Goal: Information Seeking & Learning: Learn about a topic

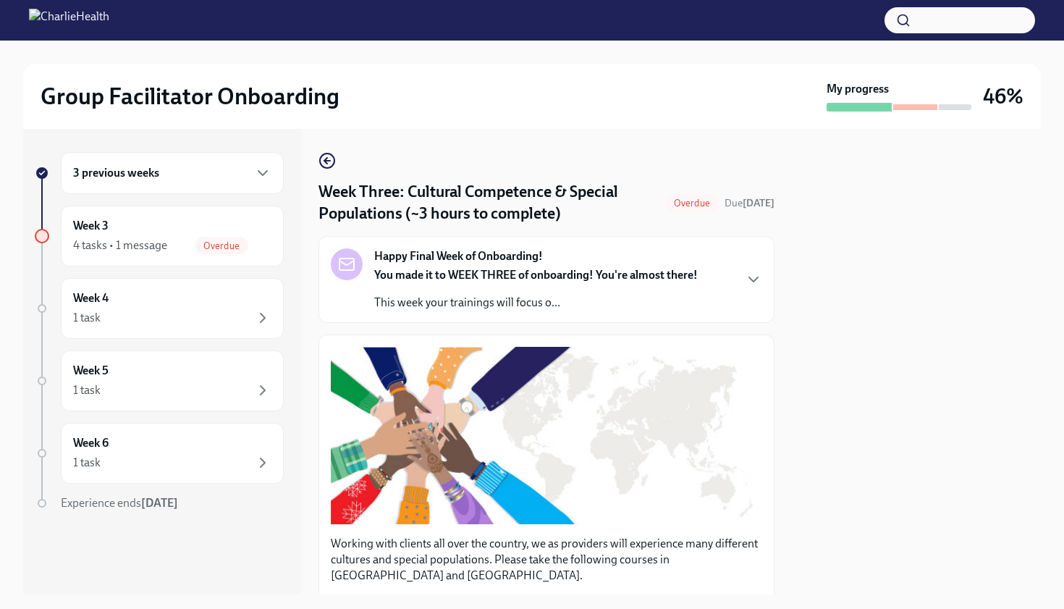
scroll to position [1027, 0]
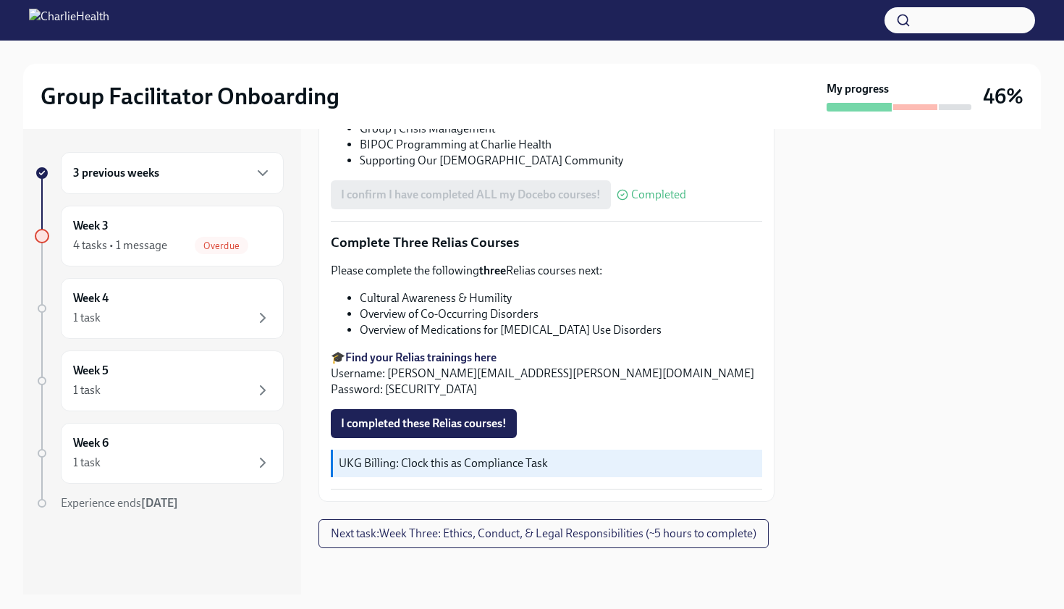
click at [719, 190] on div "I confirm I have completed ALL my Docebo courses! Completed" at bounding box center [546, 194] width 431 height 29
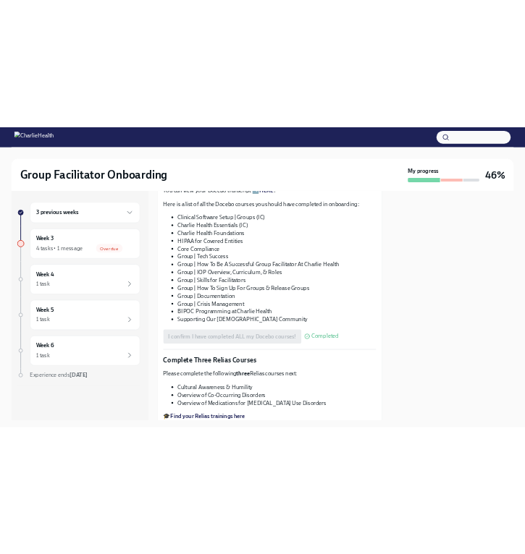
scroll to position [795, 0]
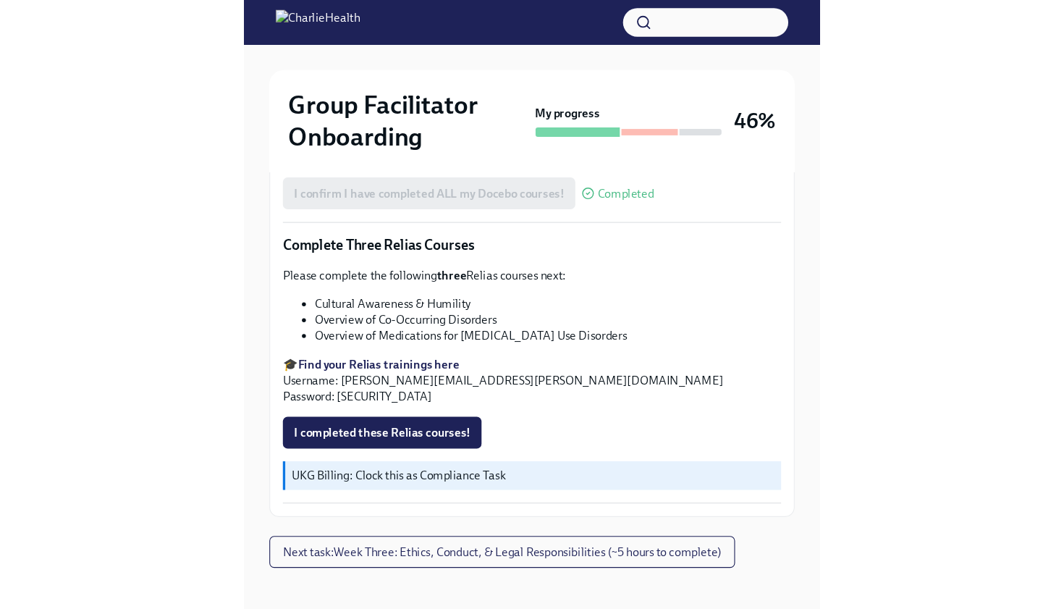
scroll to position [0, 0]
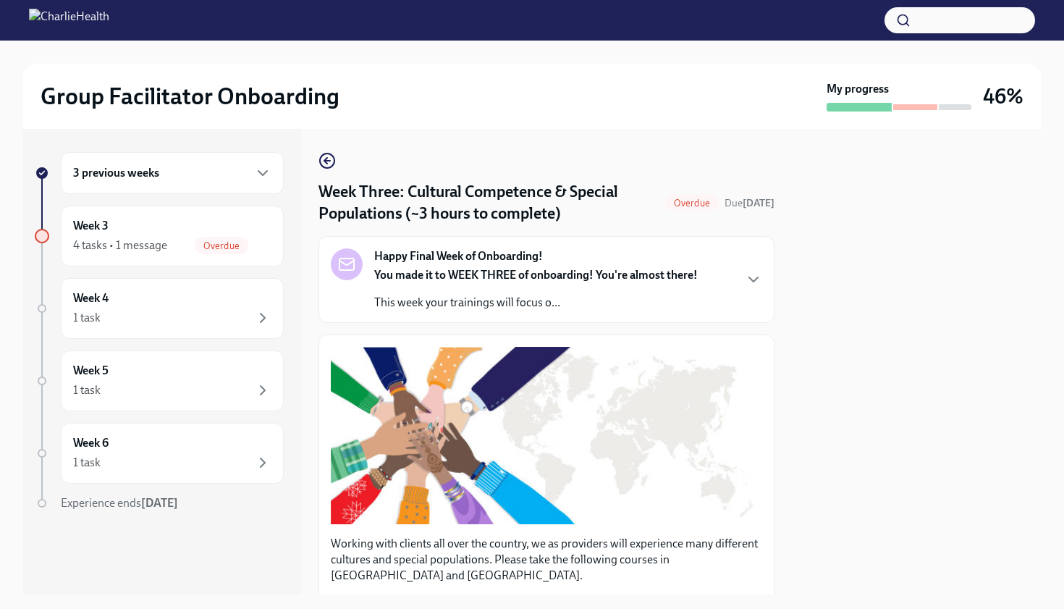
click at [790, 183] on div "3 previous weeks Week 3 4 tasks • 1 message Overdue Week 4 1 task Week 5 1 task…" at bounding box center [532, 361] width 1018 height 465
click at [752, 209] on strong "[DATE]" at bounding box center [759, 203] width 32 height 12
click at [816, 213] on div at bounding box center [916, 361] width 249 height 465
drag, startPoint x: 848, startPoint y: 288, endPoint x: 848, endPoint y: 278, distance: 10.1
click at [848, 287] on div at bounding box center [916, 361] width 249 height 465
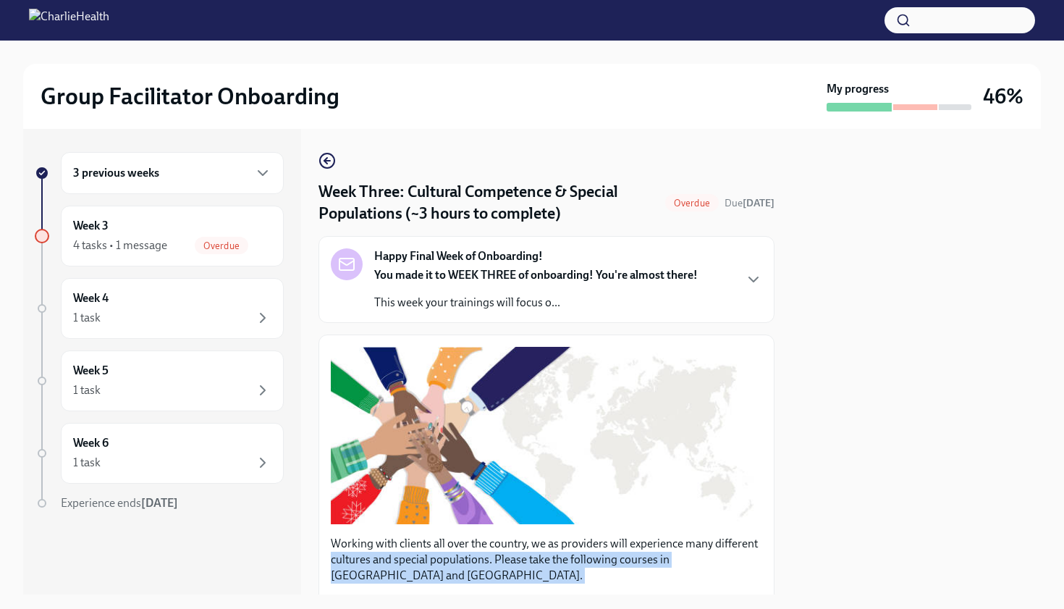
drag, startPoint x: 828, startPoint y: 295, endPoint x: 768, endPoint y: 547, distance: 258.9
click at [769, 549] on div "3 previous weeks Week 3 4 tasks • 1 message Overdue Week 4 1 task Week 5 1 task…" at bounding box center [532, 361] width 1018 height 465
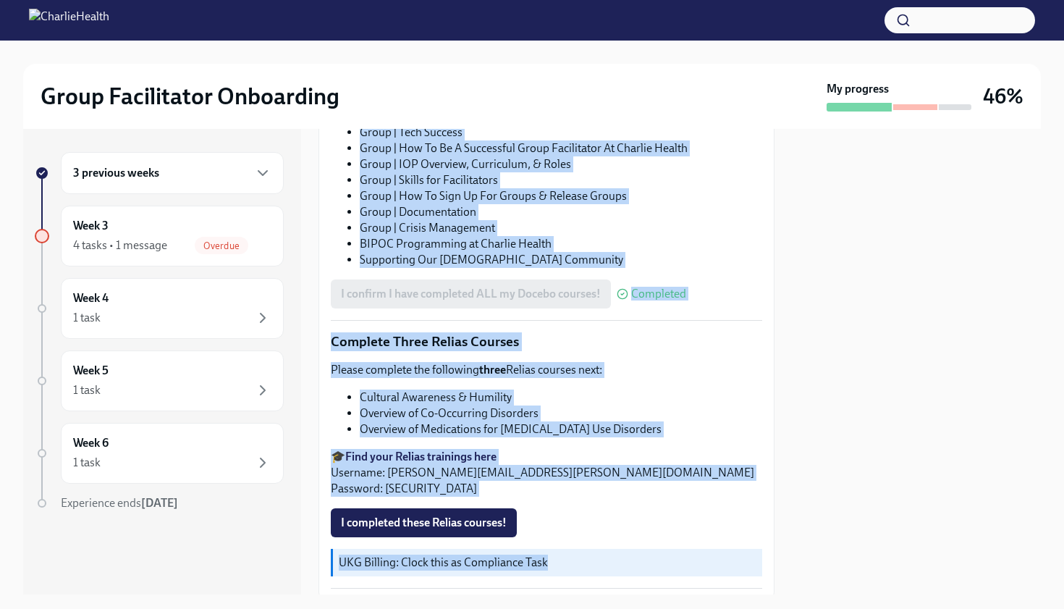
scroll to position [1027, 0]
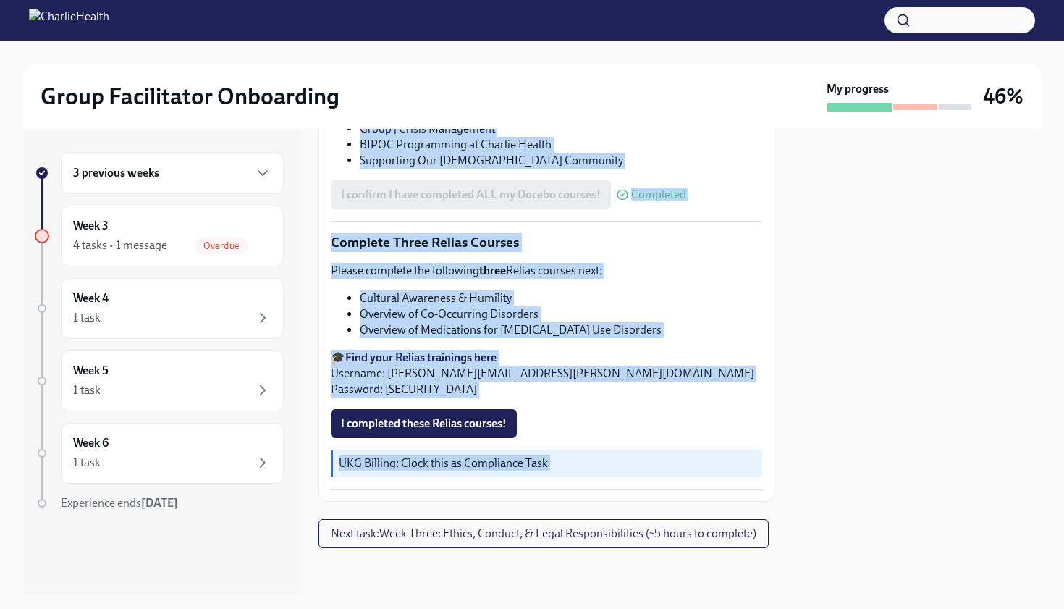
drag, startPoint x: 771, startPoint y: 489, endPoint x: 771, endPoint y: 608, distance: 118.7
click at [771, 608] on div "Group Facilitator Onboarding My progress 46% 3 previous weeks Week 3 4 tasks • …" at bounding box center [532, 304] width 1064 height 609
